Goal: Task Accomplishment & Management: Manage account settings

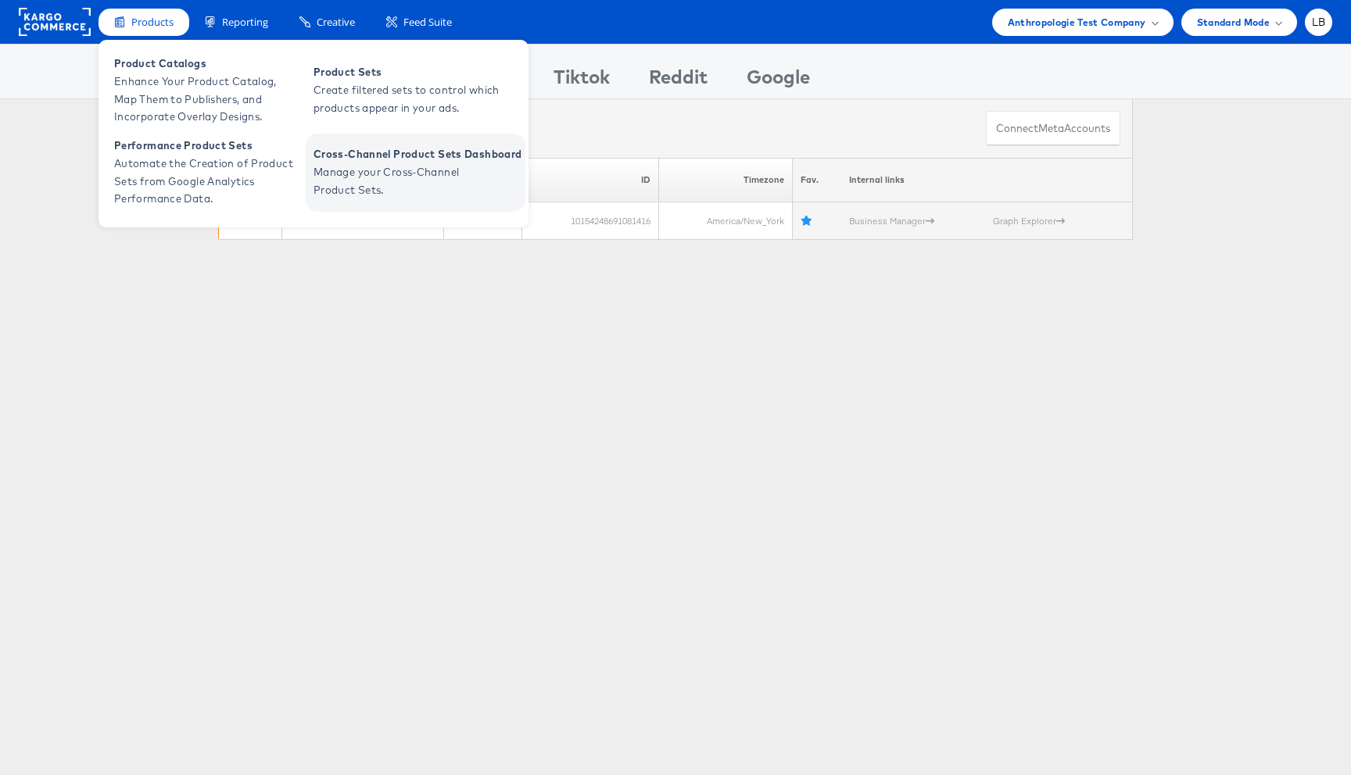
click at [330, 171] on span "Manage your Cross-Channel Product Sets." at bounding box center [407, 181] width 188 height 36
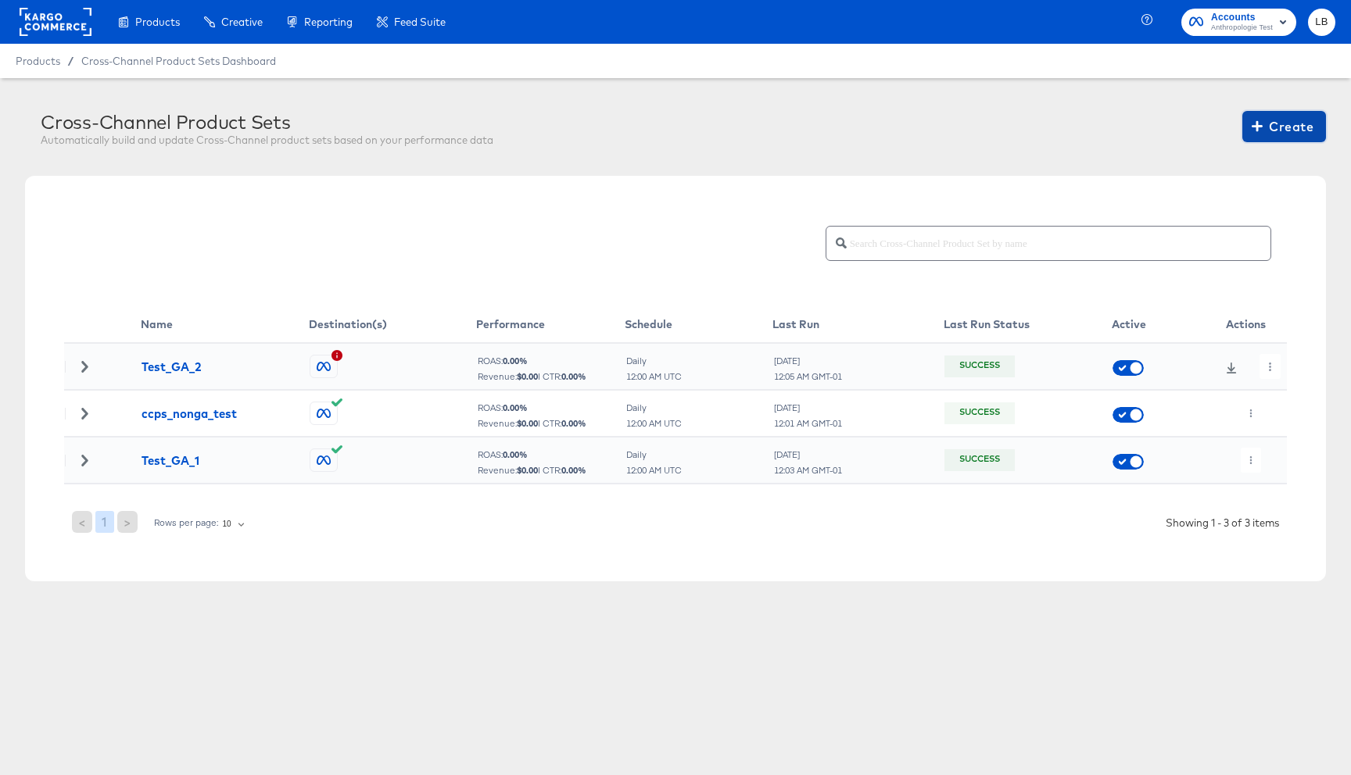
click at [1287, 131] on span "Create" at bounding box center [1284, 127] width 59 height 22
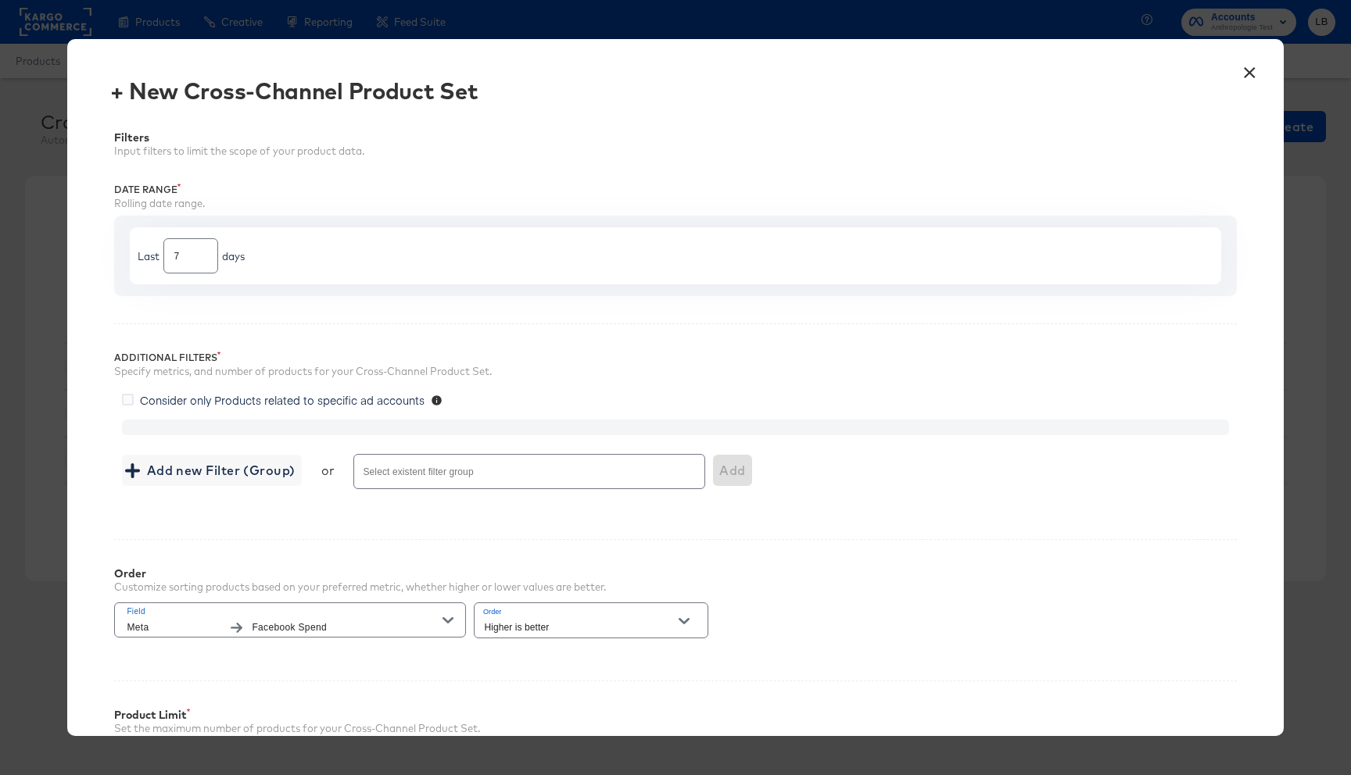
click at [2, 2] on div "× + New Cross-Channel Product Set Filters Input filters to limit the scope of y…" at bounding box center [675, 387] width 1351 height 775
click at [1248, 68] on button "×" at bounding box center [1250, 69] width 28 height 28
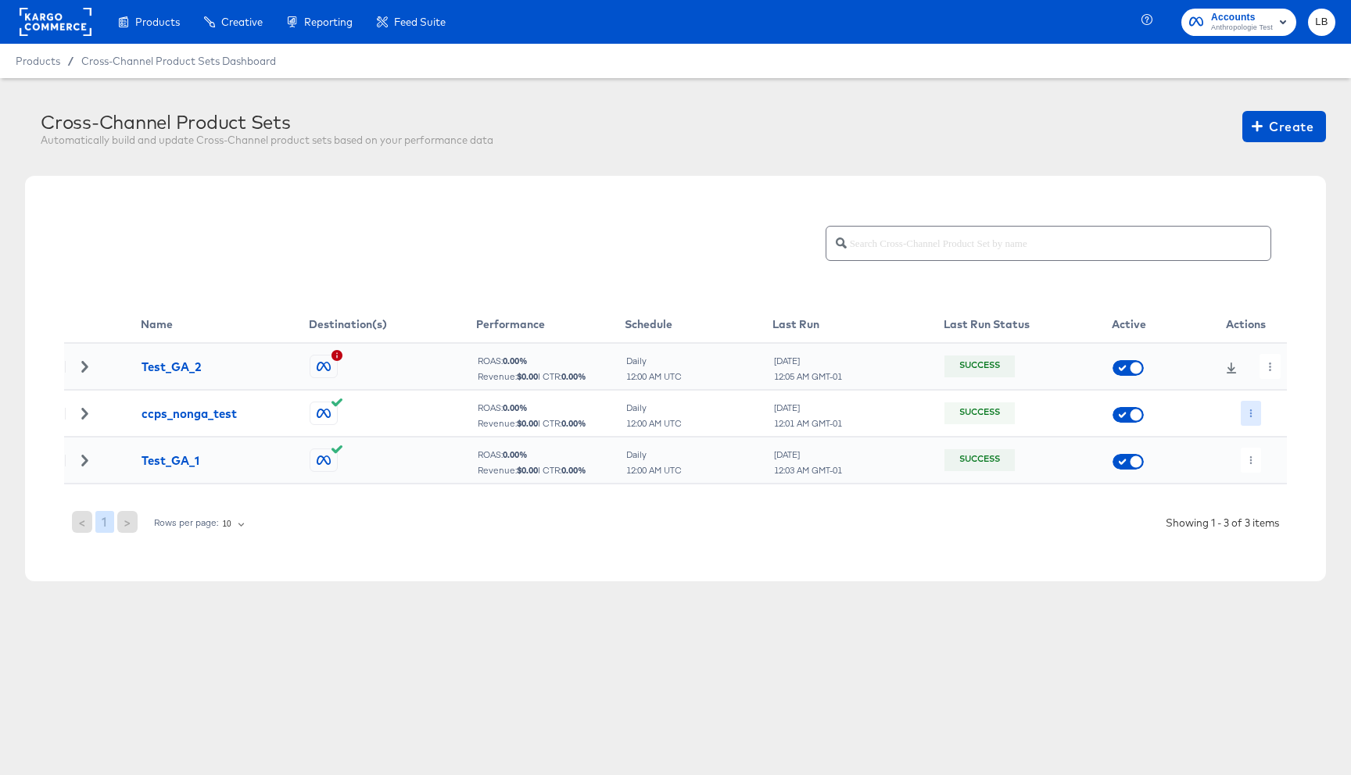
click at [1251, 421] on button "button" at bounding box center [1250, 413] width 21 height 25
click at [1287, 445] on li "Edit" at bounding box center [1282, 445] width 84 height 26
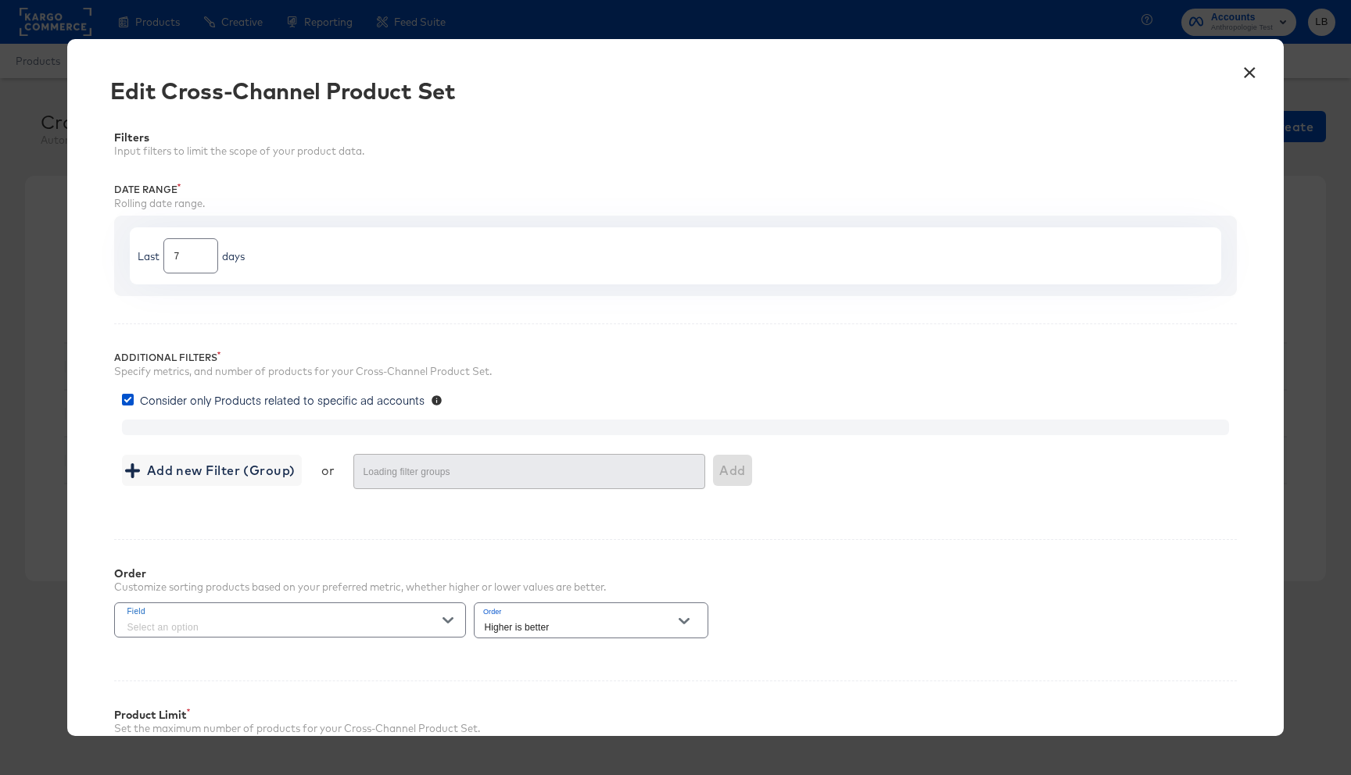
type input "4000"
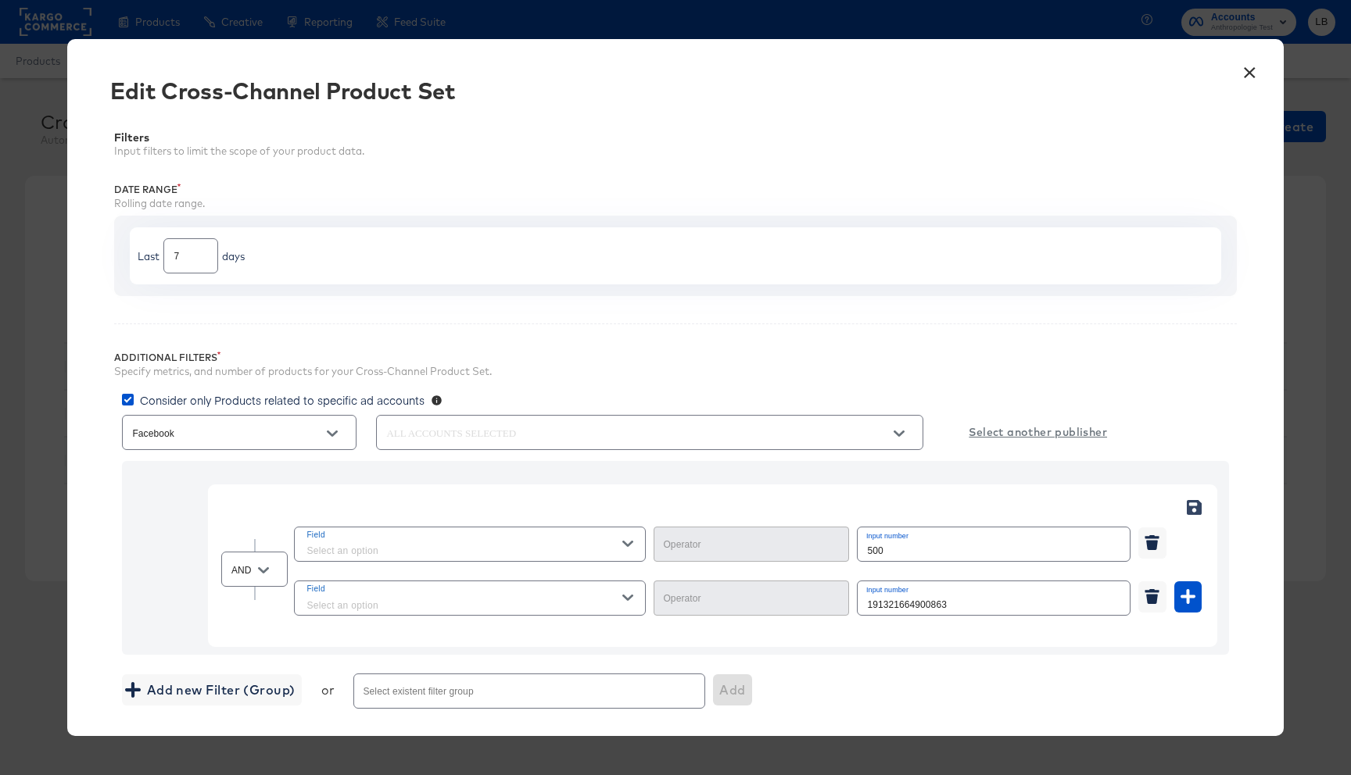
type input "Greater Than or Equal"
type input "Equal"
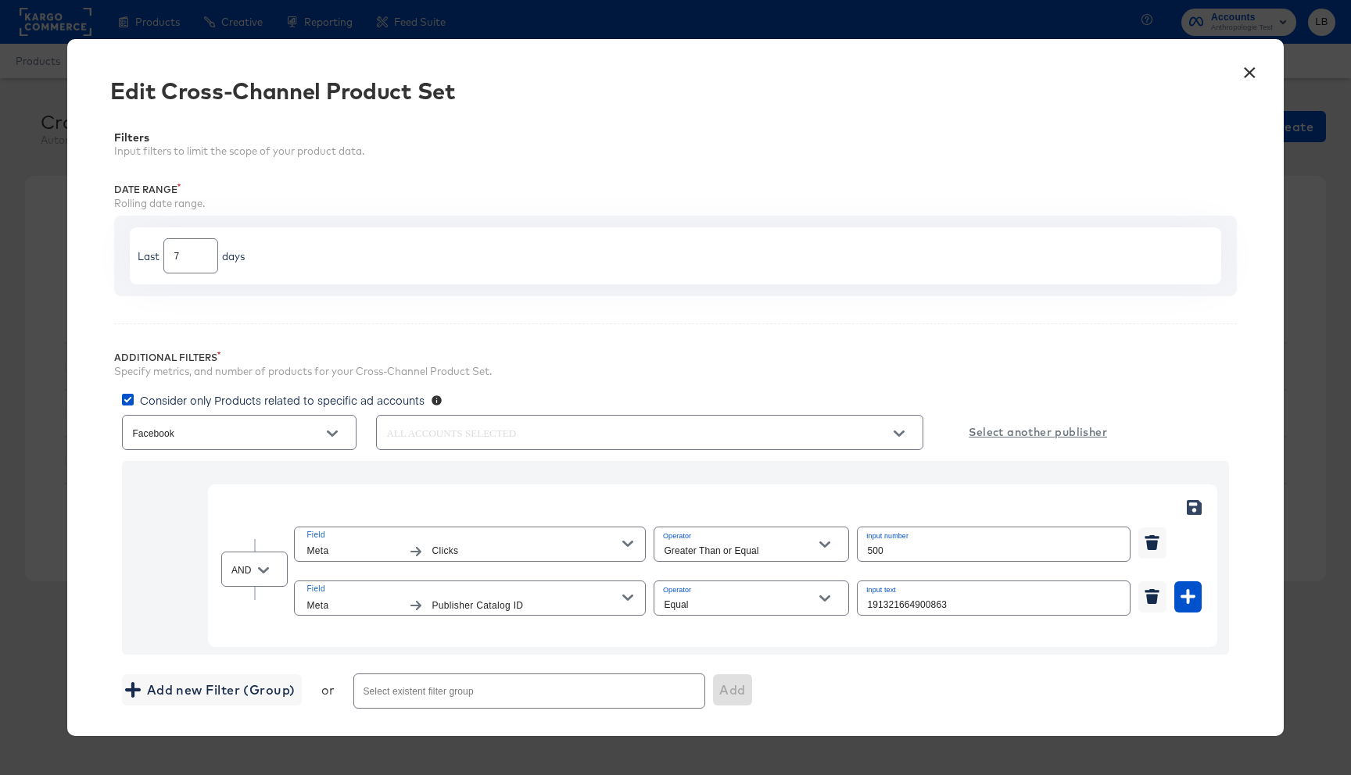
scroll to position [407, 0]
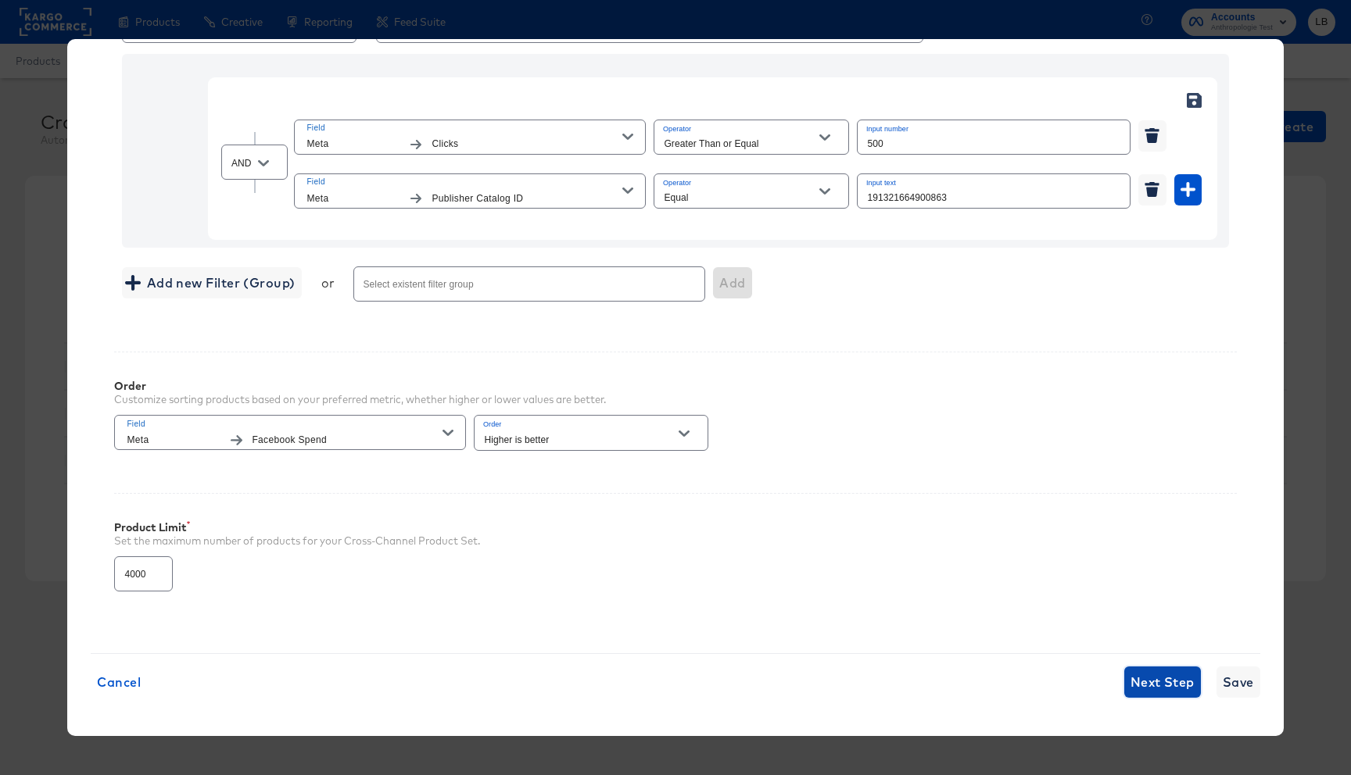
click at [1157, 679] on span "Next Step" at bounding box center [1162, 682] width 64 height 22
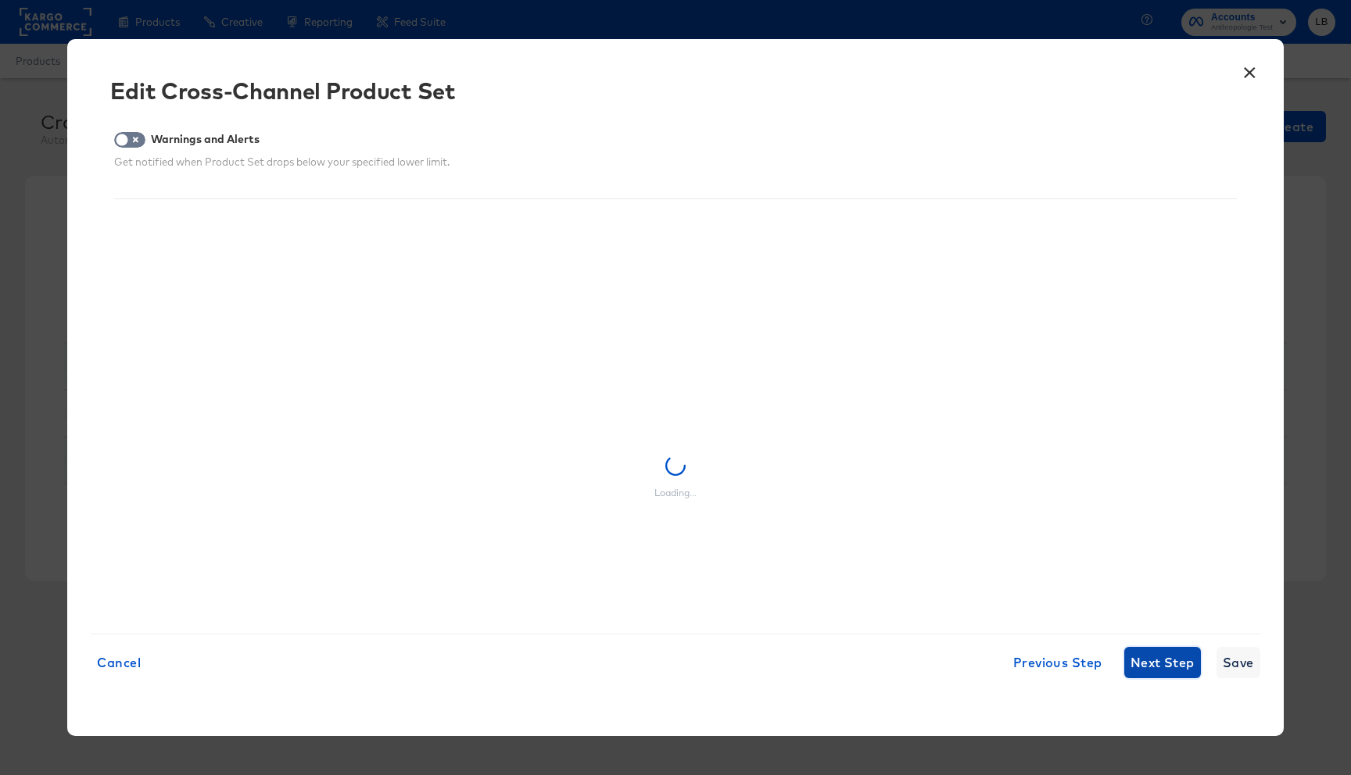
scroll to position [0, 0]
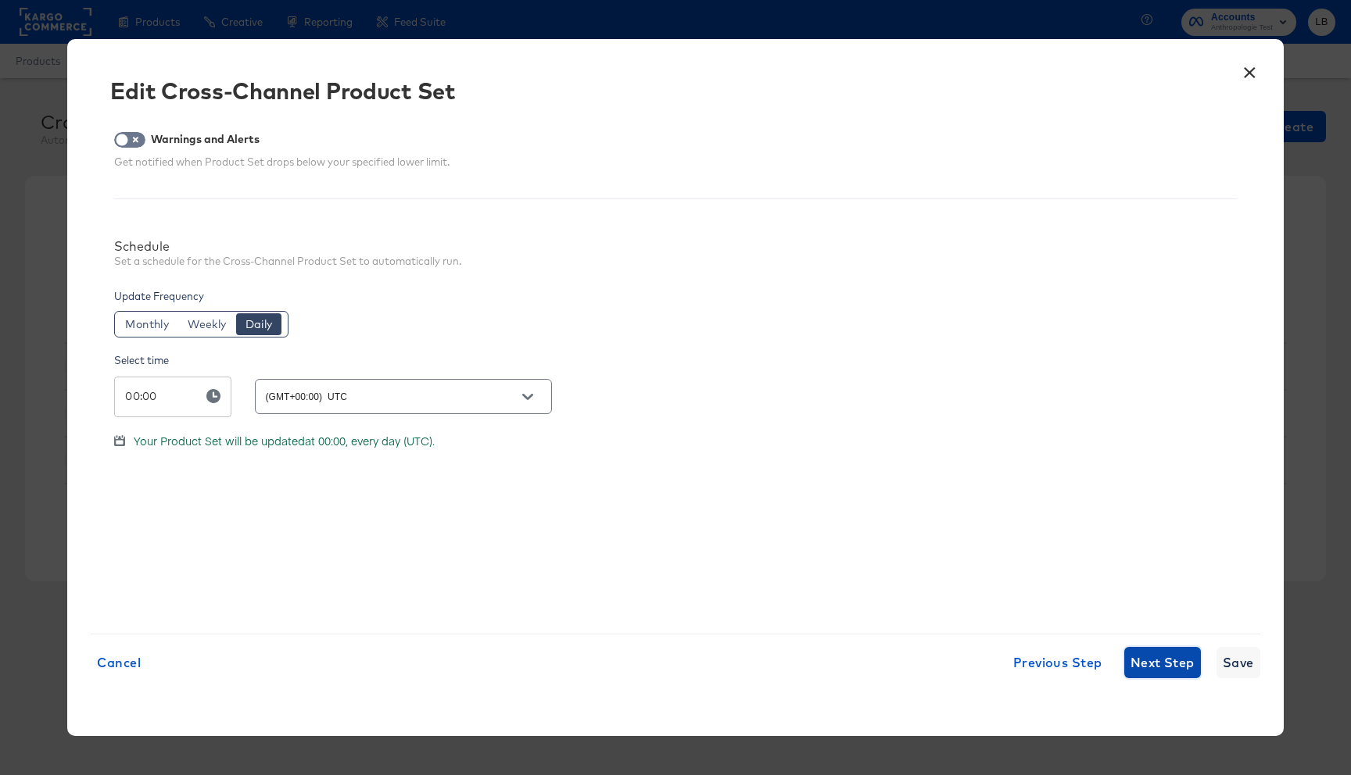
click at [1168, 662] on span "Next Step" at bounding box center [1162, 663] width 64 height 22
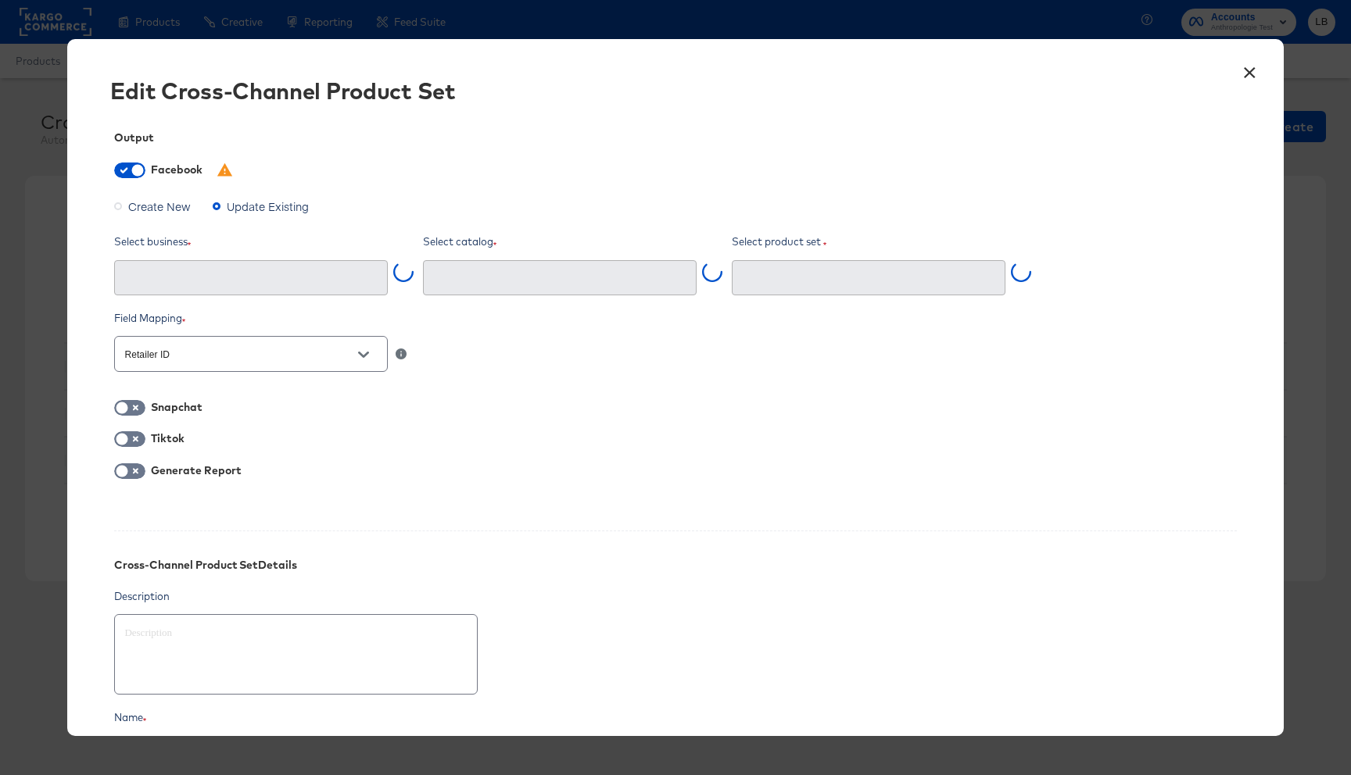
type input "Ghost Business StitcherAds (257579378080319)"
type input "ccps_nonga_test (767698599240266)"
type textarea "x"
type input "Rn Anthropologie Test Staging #stitcherads #product-catalog #keep (164085742327…"
type textarea "x"
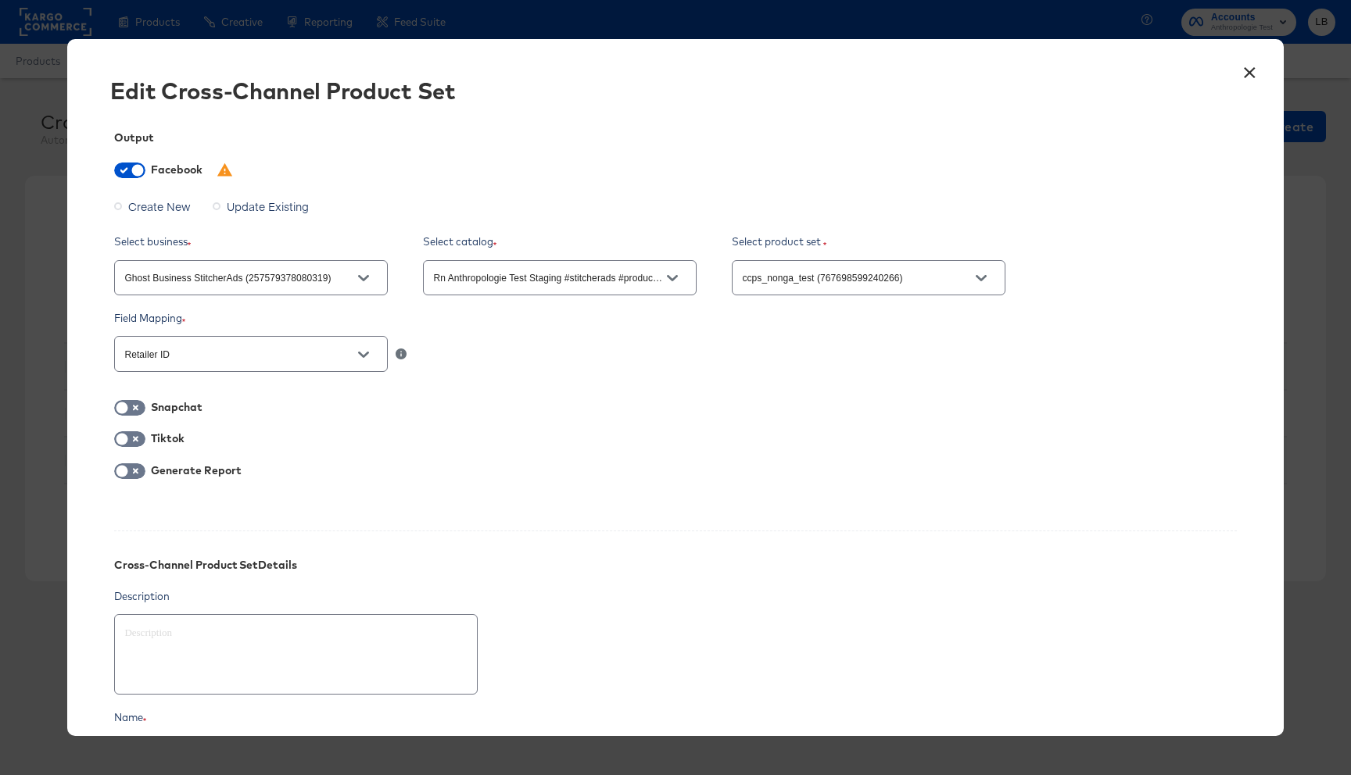
click at [1244, 64] on button "×" at bounding box center [1250, 69] width 28 height 28
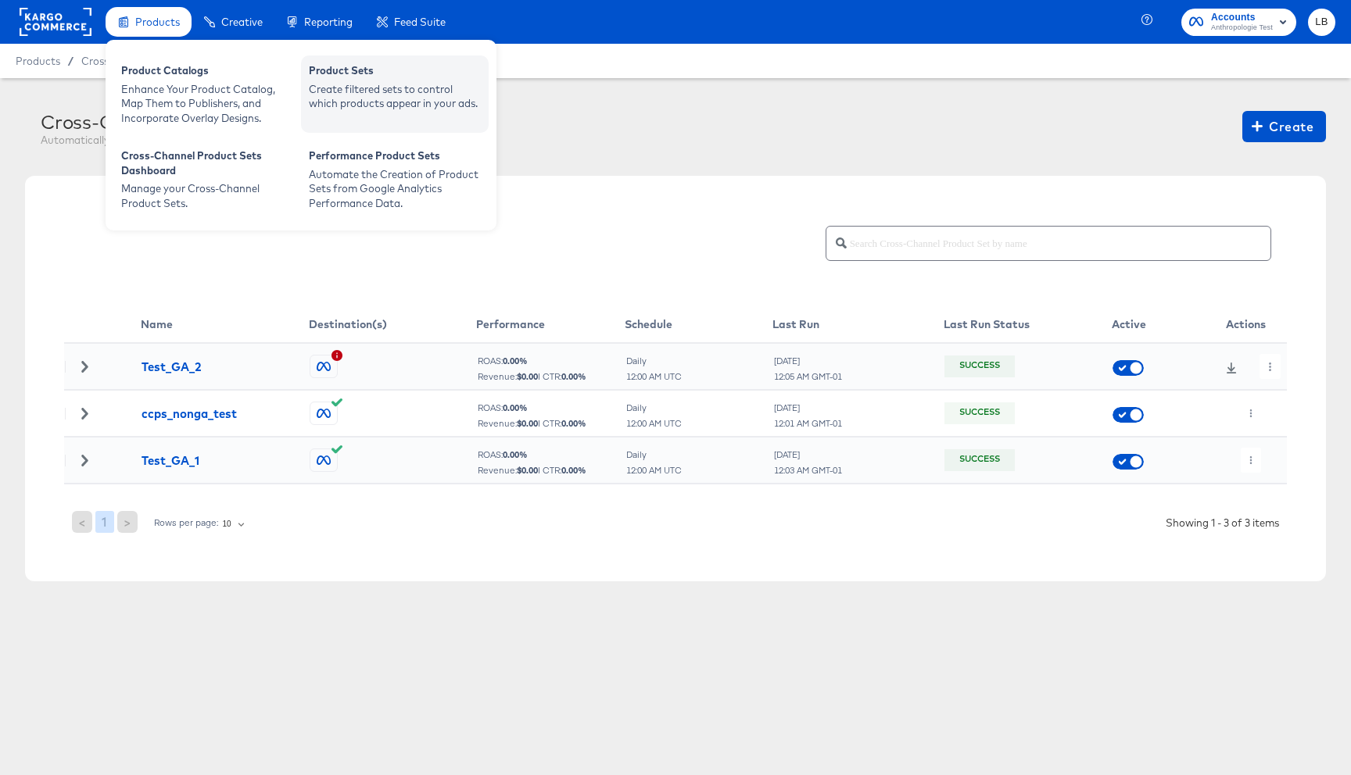
click at [385, 95] on div "Create filtered sets to control which products appear in your ads." at bounding box center [395, 96] width 172 height 29
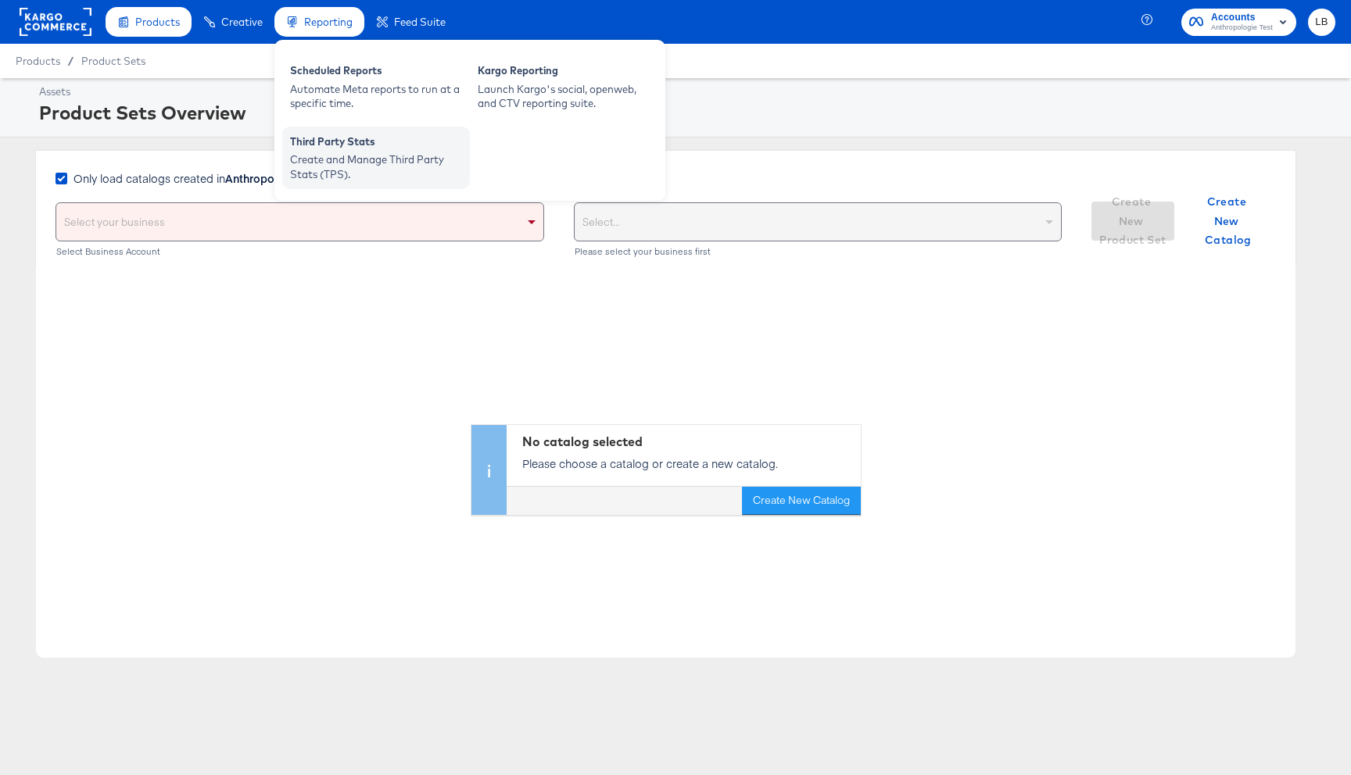
click at [394, 154] on div "Create and Manage Third Party Stats (TPS)." at bounding box center [376, 166] width 172 height 29
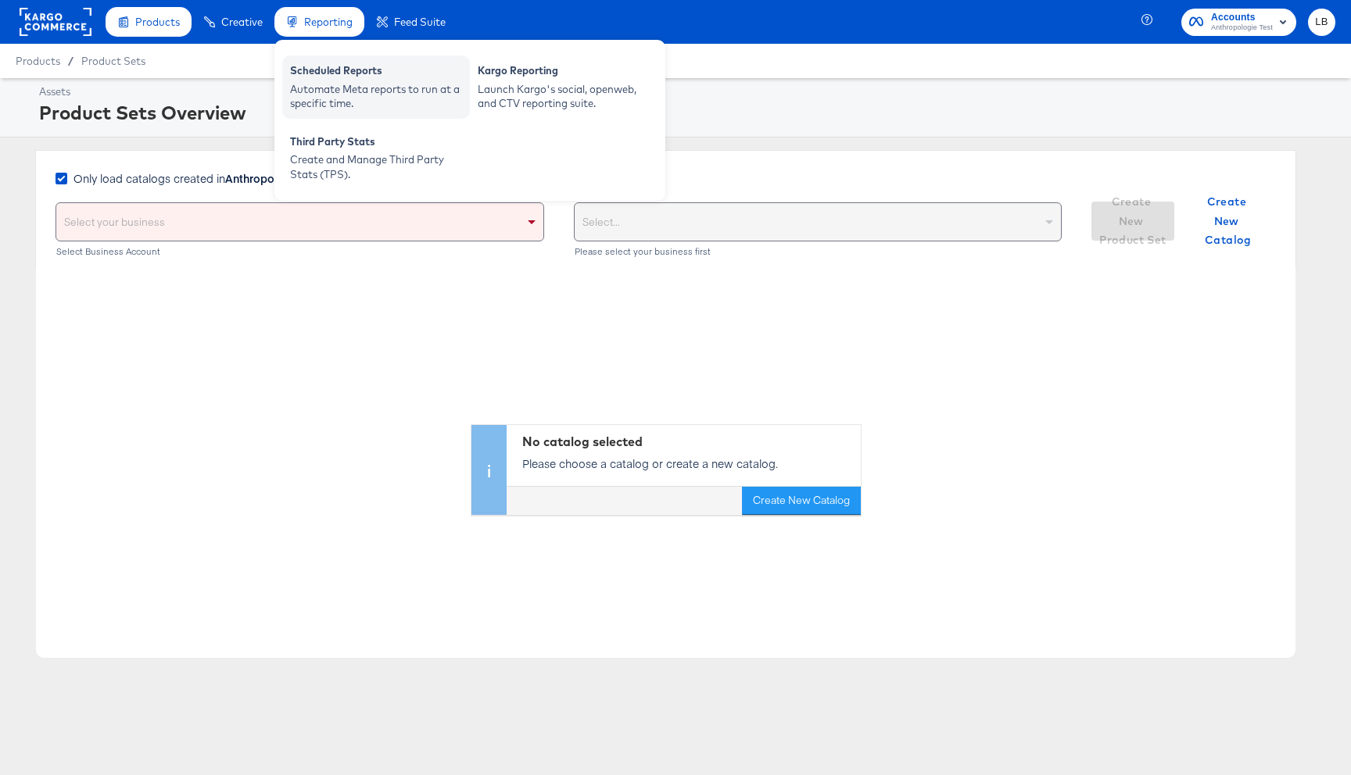
click at [320, 84] on div "Automate Meta reports to run at a specific time." at bounding box center [376, 96] width 172 height 29
